Goal: Transaction & Acquisition: Book appointment/travel/reservation

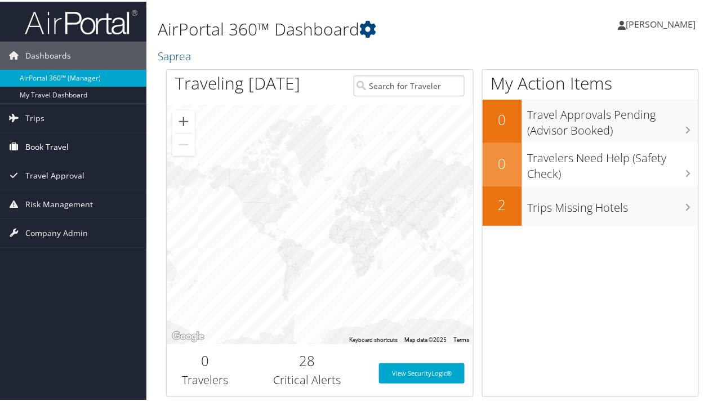
click at [57, 159] on span "Book Travel" at bounding box center [46, 145] width 43 height 28
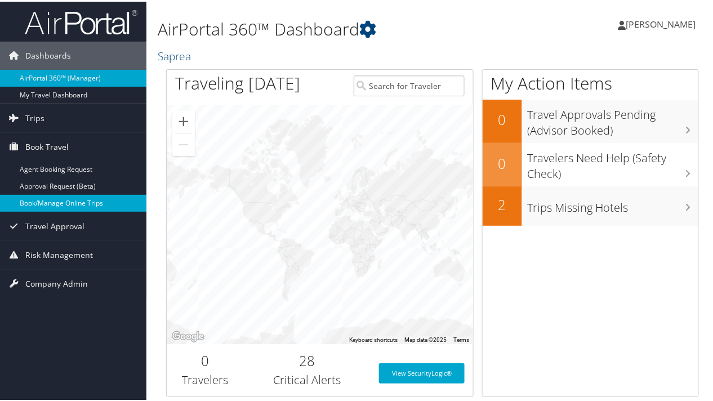
click at [45, 210] on link "Book/Manage Online Trips" at bounding box center [73, 201] width 146 height 17
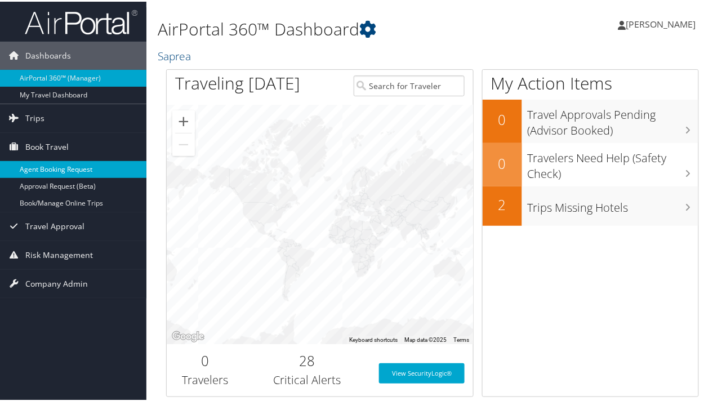
click at [38, 176] on link "Agent Booking Request" at bounding box center [73, 167] width 146 height 17
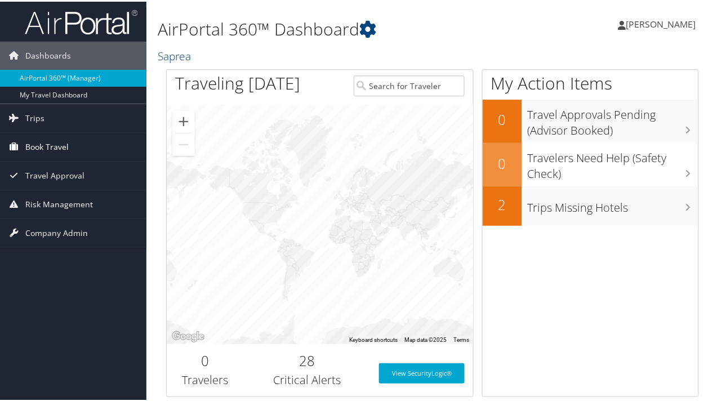
click at [46, 159] on span "Book Travel" at bounding box center [46, 145] width 43 height 28
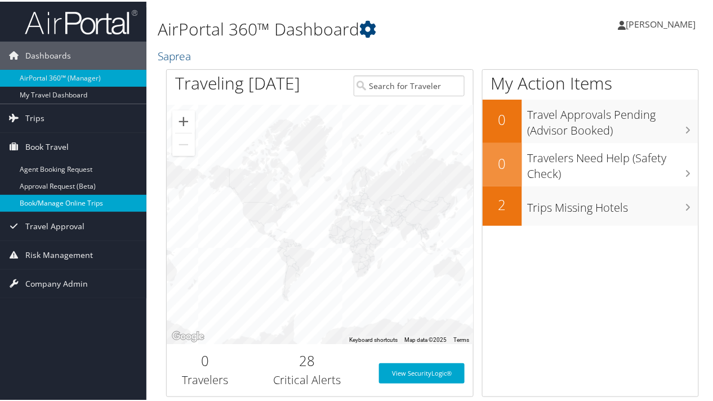
click at [46, 210] on link "Book/Manage Online Trips" at bounding box center [73, 201] width 146 height 17
